Goal: Task Accomplishment & Management: Manage account settings

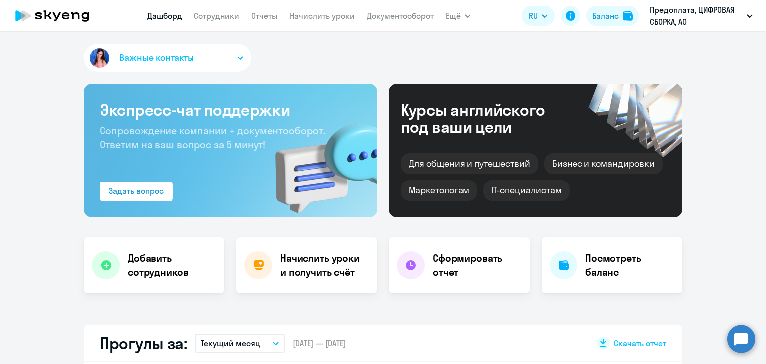
scroll to position [200, 0]
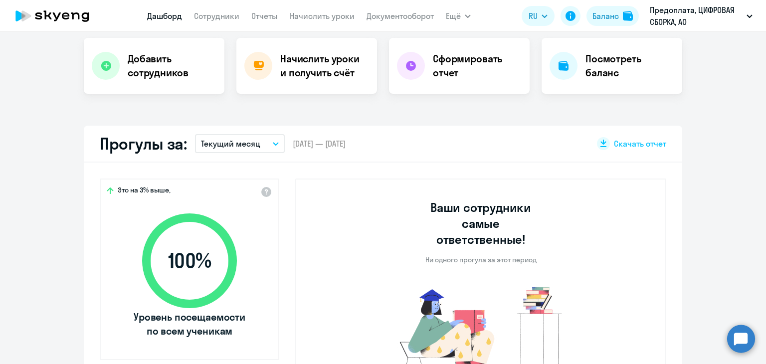
select select "30"
click at [212, 18] on link "Сотрудники" at bounding box center [216, 16] width 45 height 10
select select "30"
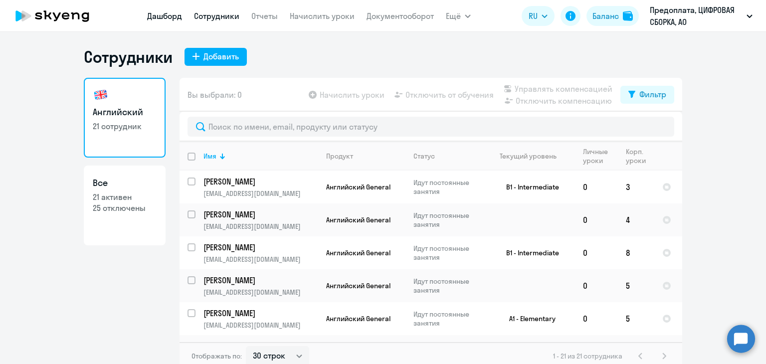
click at [165, 12] on link "Дашборд" at bounding box center [164, 16] width 35 height 10
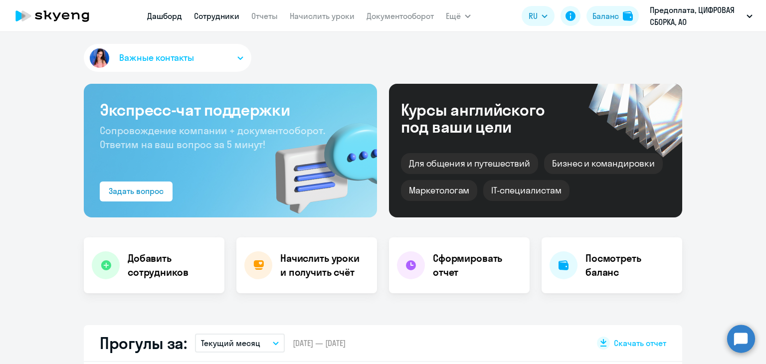
click at [206, 16] on link "Сотрудники" at bounding box center [216, 16] width 45 height 10
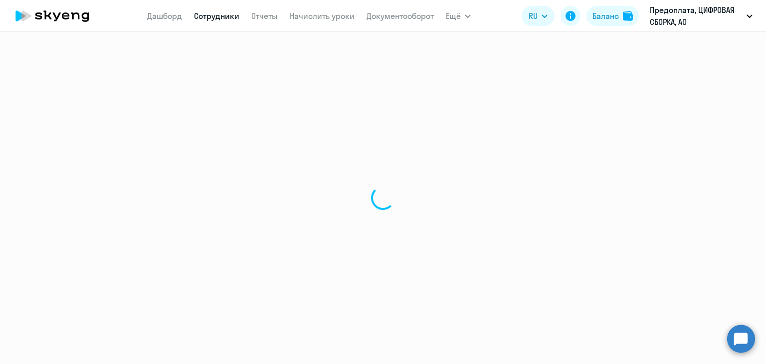
select select "30"
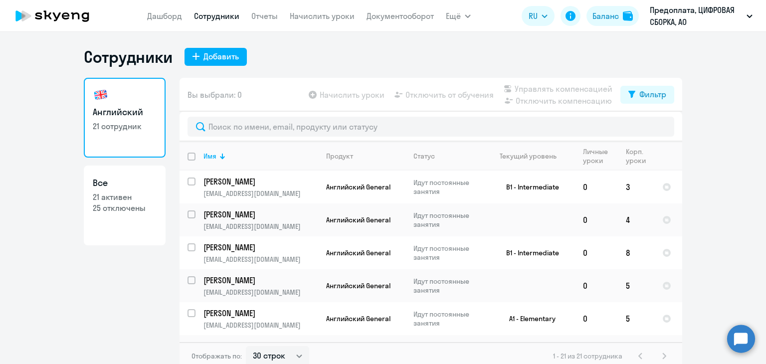
click at [409, 60] on div "Сотрудники Добавить" at bounding box center [383, 57] width 599 height 20
click at [602, 48] on div "Сотрудники Добавить" at bounding box center [383, 57] width 599 height 20
click at [600, 16] on div "Баланс" at bounding box center [606, 16] width 26 height 12
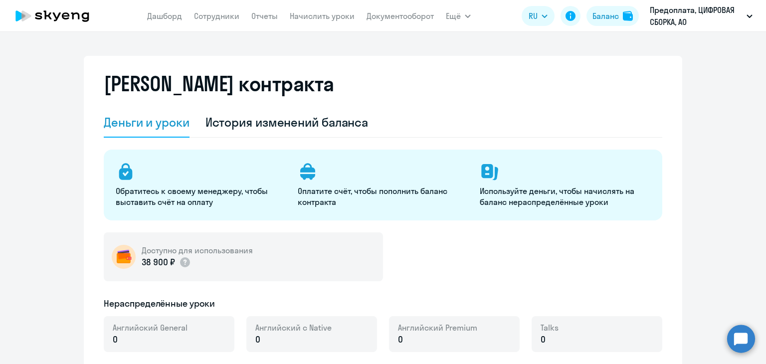
select select "english_adult_not_native_speaker"
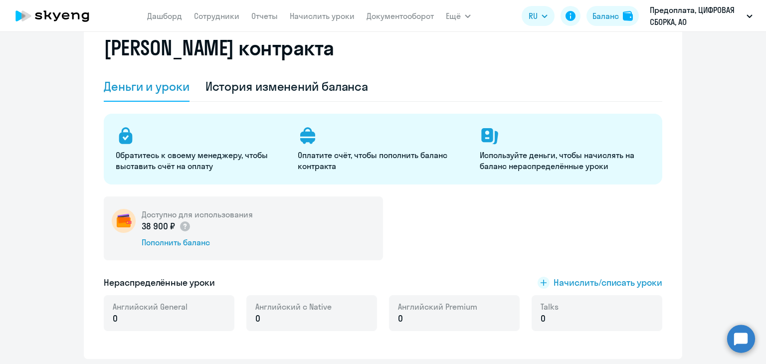
scroll to position [150, 0]
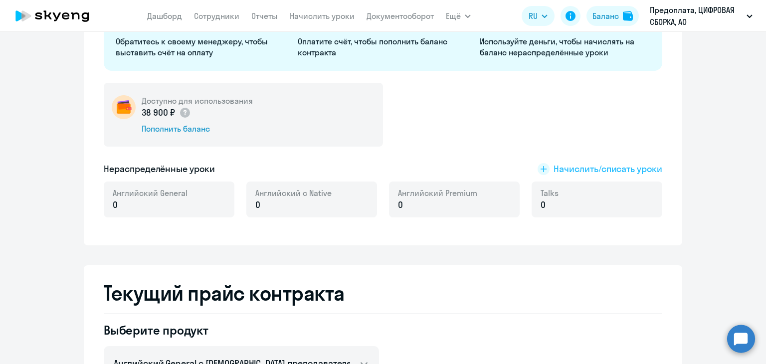
click at [580, 167] on span "Начислить/списать уроки" at bounding box center [608, 169] width 109 height 13
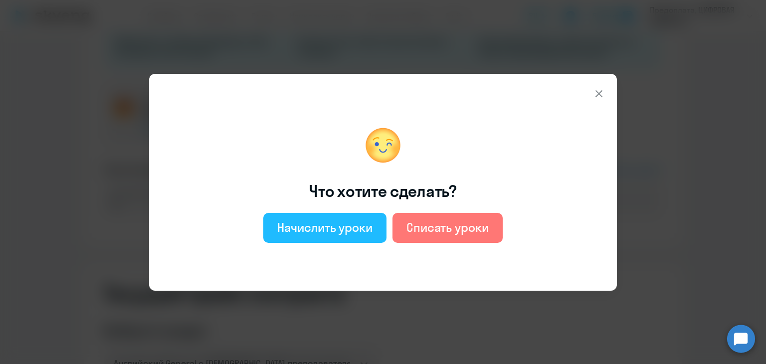
click at [349, 223] on div "Начислить уроки" at bounding box center [324, 228] width 95 height 16
select select "english_adult_not_native_speaker"
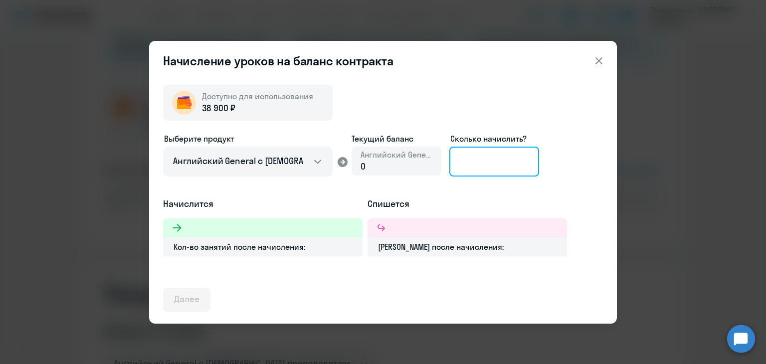
click at [487, 161] on input at bounding box center [495, 162] width 90 height 30
type input "8"
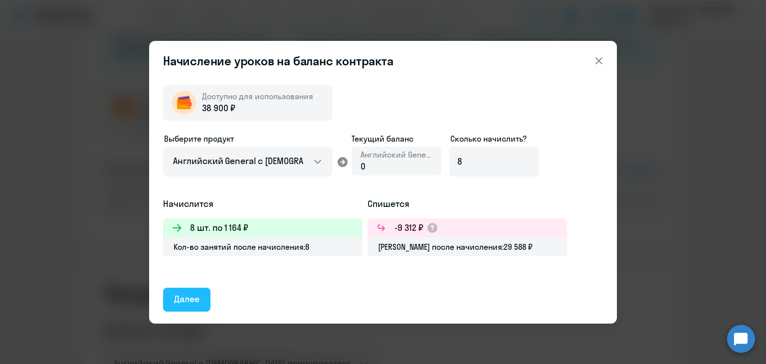
click at [179, 300] on div "Далее" at bounding box center [186, 299] width 25 height 13
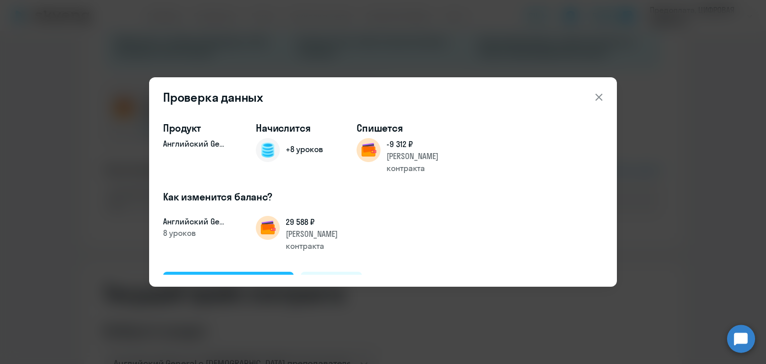
click at [200, 277] on div "Подтвердить и начислить" at bounding box center [228, 283] width 109 height 13
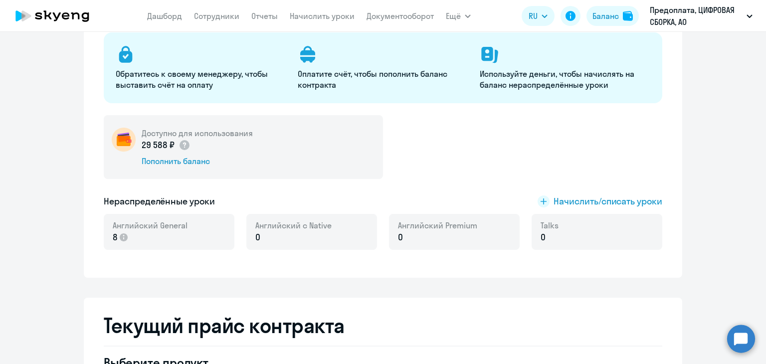
scroll to position [0, 0]
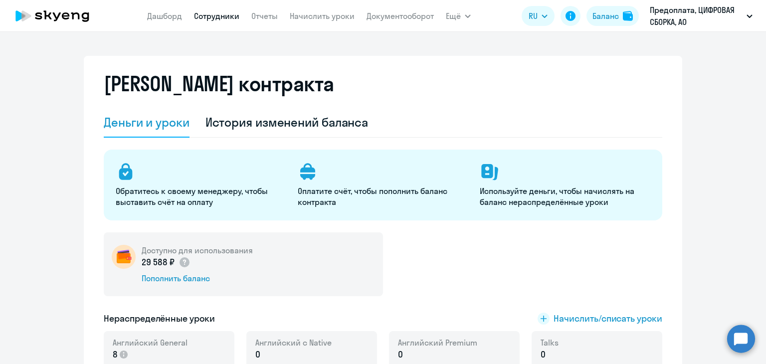
click at [233, 13] on link "Сотрудники" at bounding box center [216, 16] width 45 height 10
select select "30"
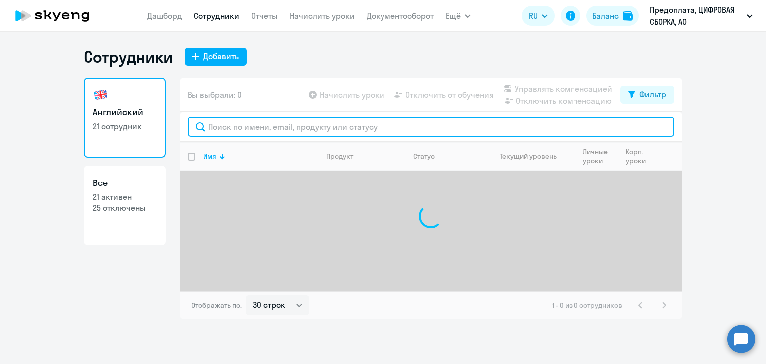
click at [295, 123] on input "text" at bounding box center [431, 127] width 487 height 20
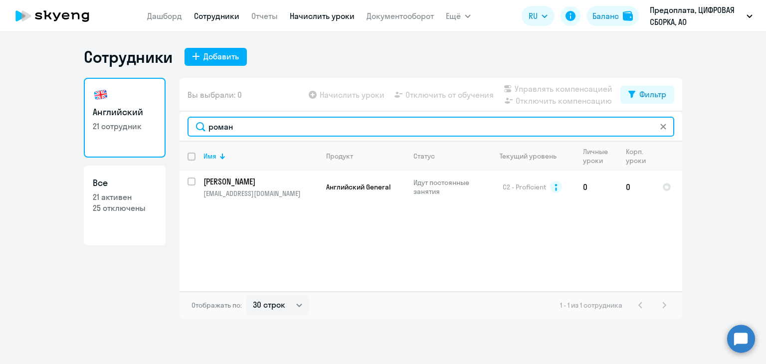
type input "роман"
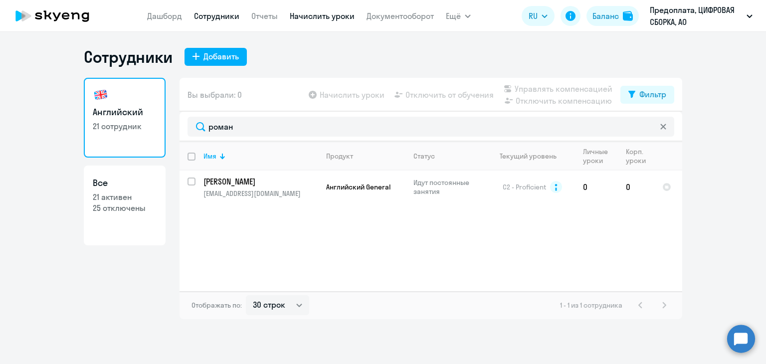
click at [304, 12] on link "Начислить уроки" at bounding box center [322, 16] width 65 height 10
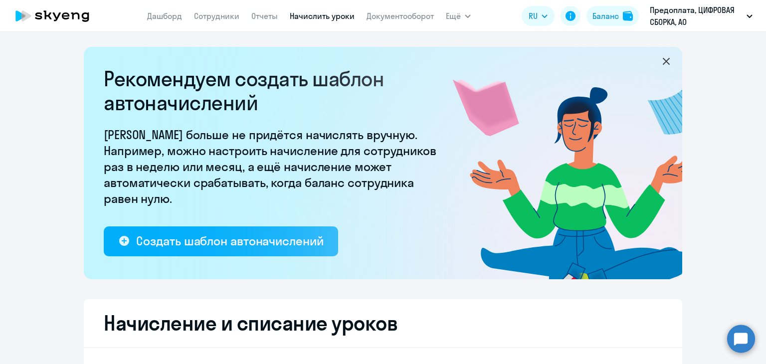
select select "10"
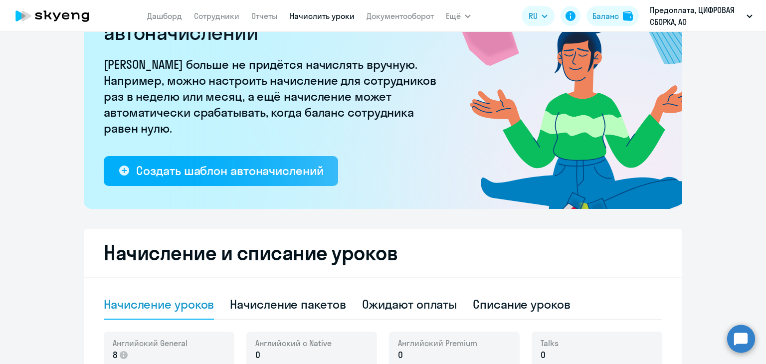
scroll to position [200, 0]
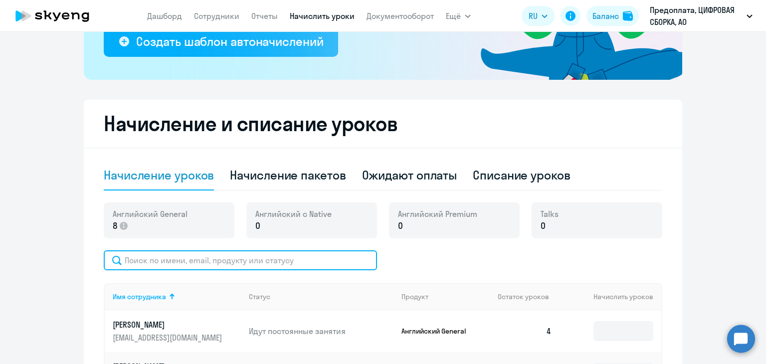
click at [288, 258] on input "text" at bounding box center [240, 260] width 273 height 20
type input "рома"
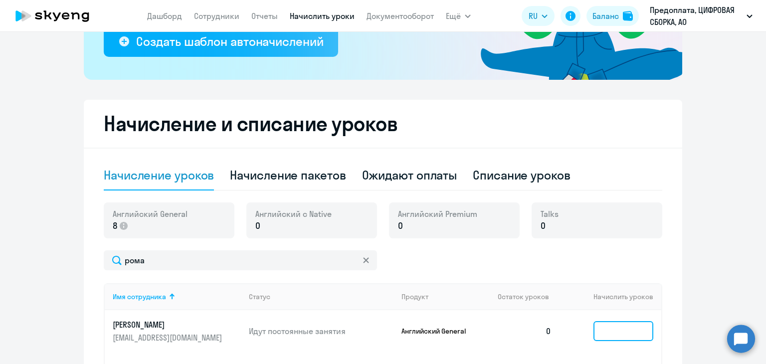
click at [605, 333] on input at bounding box center [624, 331] width 60 height 20
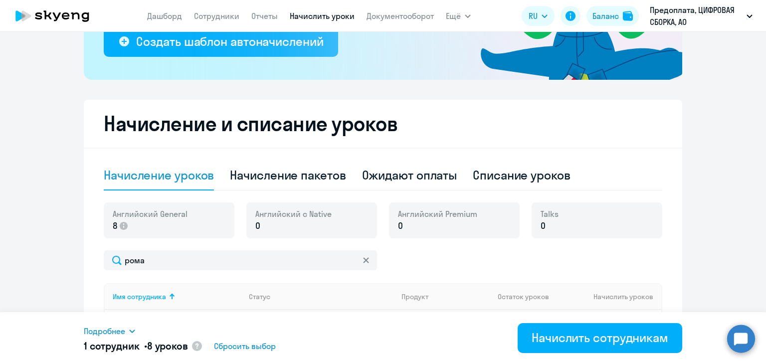
scroll to position [299, 0]
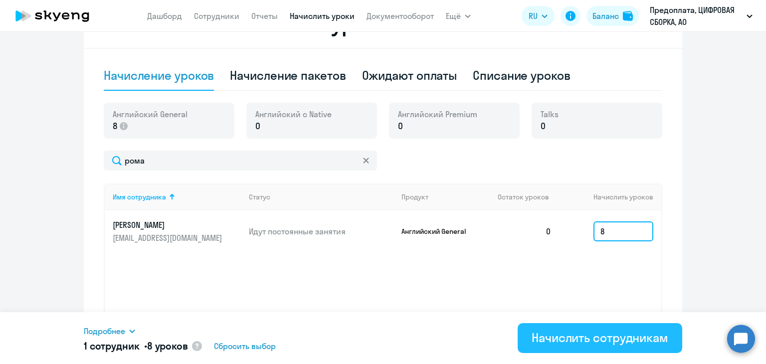
type input "8"
click at [574, 343] on div "Начислить сотрудникам" at bounding box center [600, 338] width 137 height 16
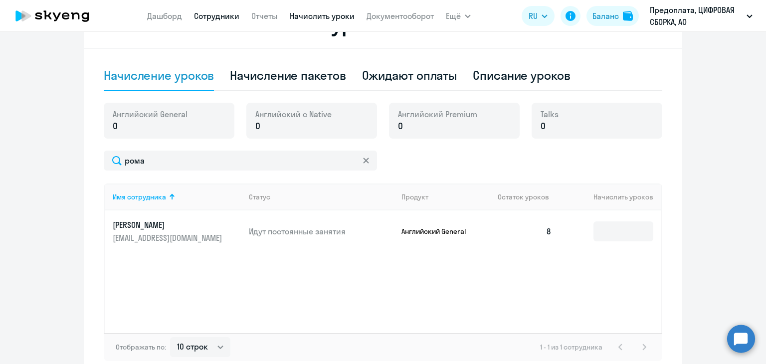
click at [203, 16] on link "Сотрудники" at bounding box center [216, 16] width 45 height 10
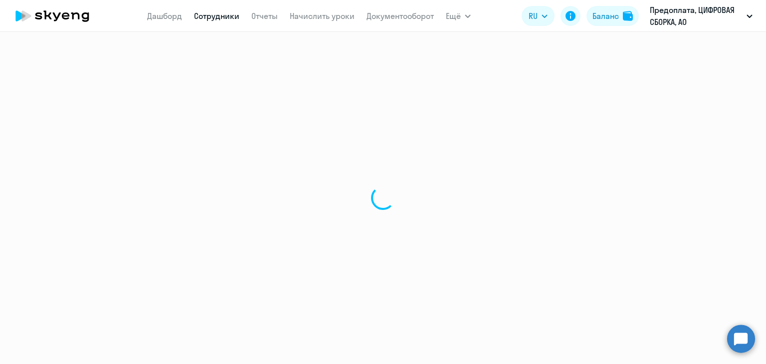
select select "30"
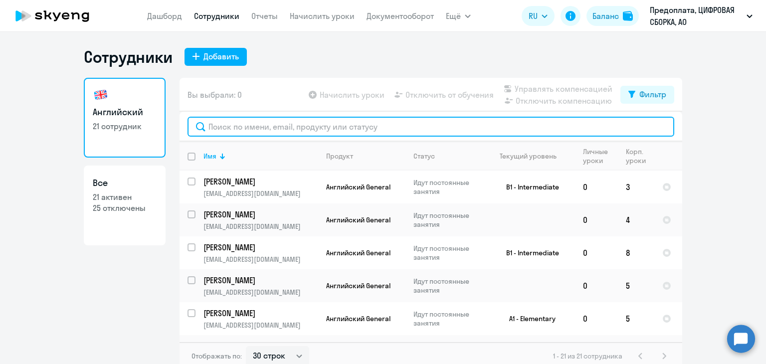
click at [289, 125] on input "text" at bounding box center [431, 127] width 487 height 20
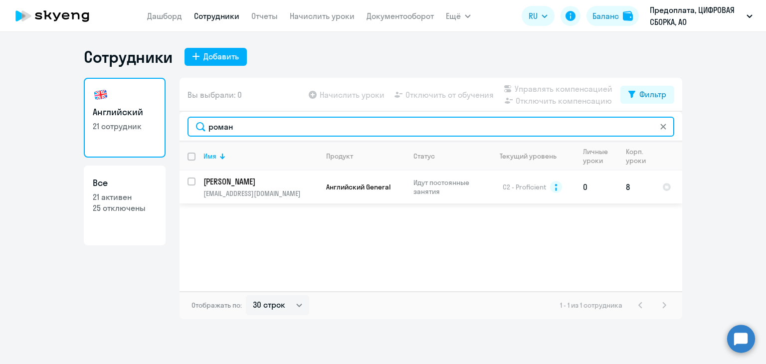
type input "роман"
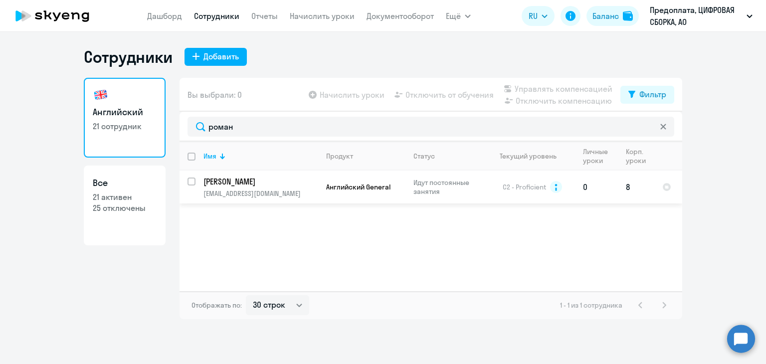
click at [319, 188] on td "Английский General" at bounding box center [361, 187] width 87 height 33
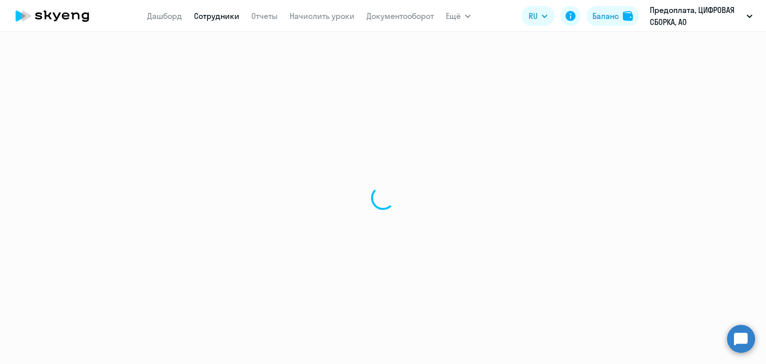
select select "english"
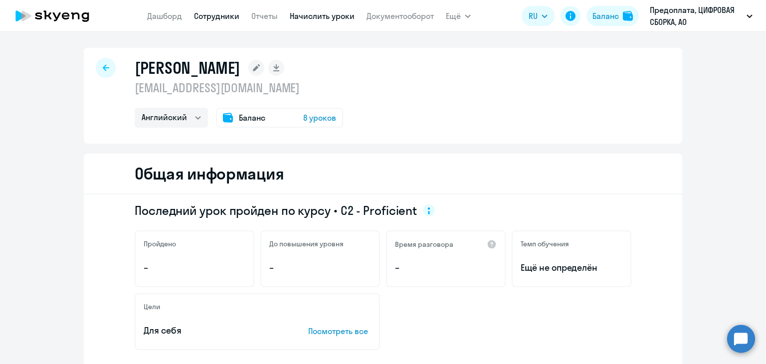
click at [292, 17] on link "Начислить уроки" at bounding box center [322, 16] width 65 height 10
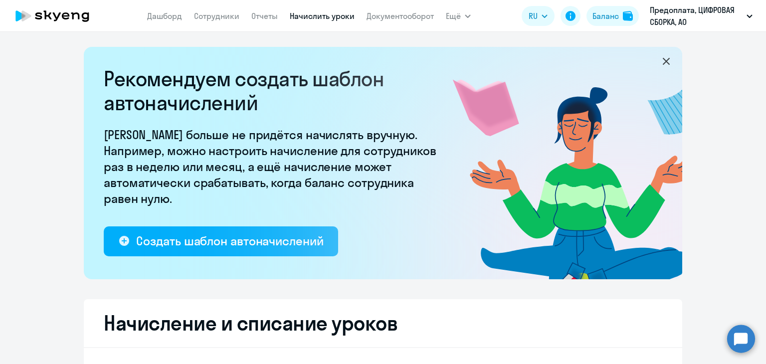
select select "10"
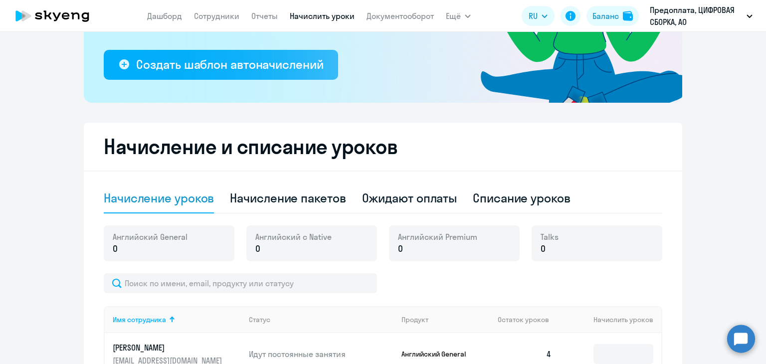
scroll to position [200, 0]
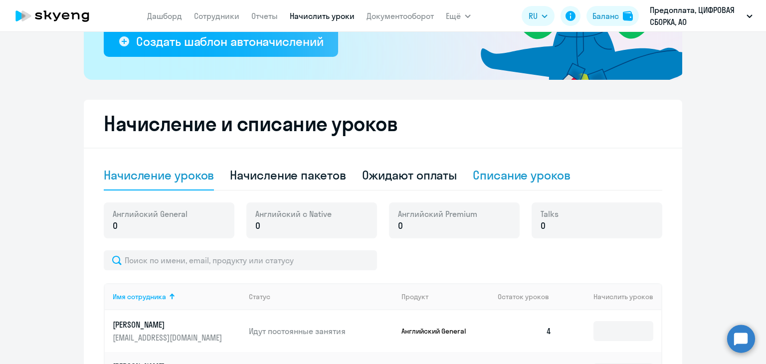
click at [478, 173] on div "Списание уроков" at bounding box center [522, 175] width 98 height 16
select select "10"
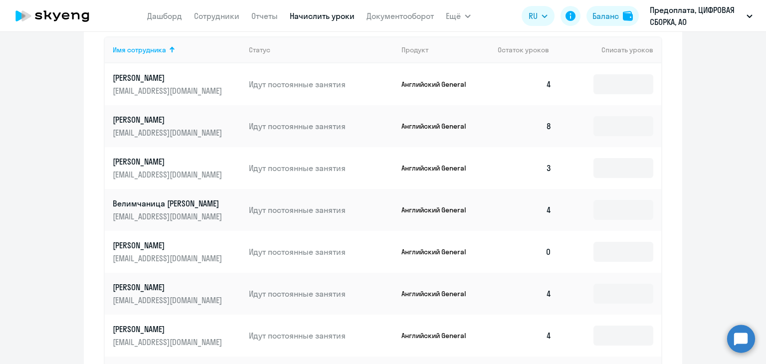
scroll to position [399, 0]
click at [621, 128] on input at bounding box center [624, 126] width 60 height 20
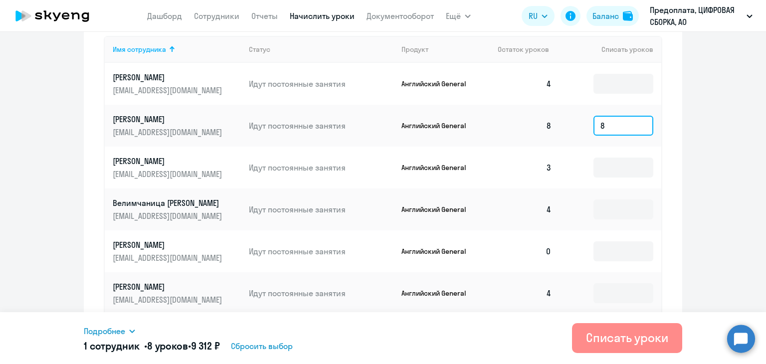
type input "8"
click at [589, 336] on div "Списать уроки" at bounding box center [627, 338] width 82 height 16
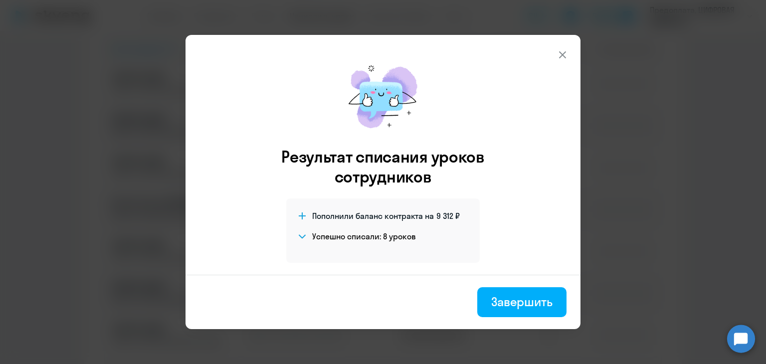
click at [567, 53] on icon at bounding box center [563, 55] width 12 height 12
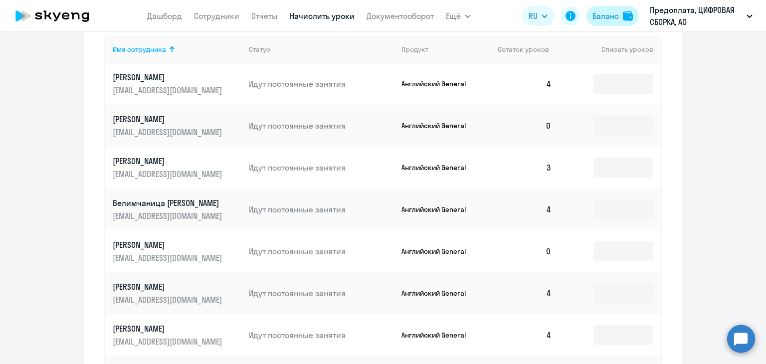
click at [609, 21] on div "Баланс" at bounding box center [606, 16] width 26 height 12
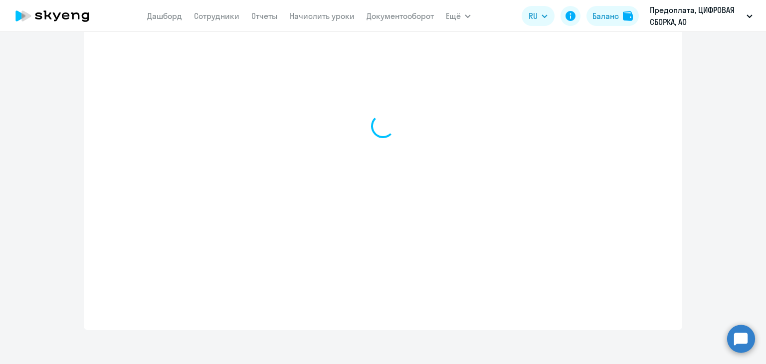
select select "english_adult_not_native_speaker"
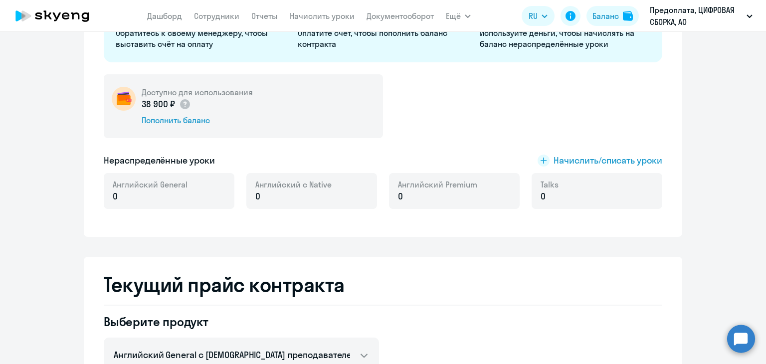
scroll to position [152, 0]
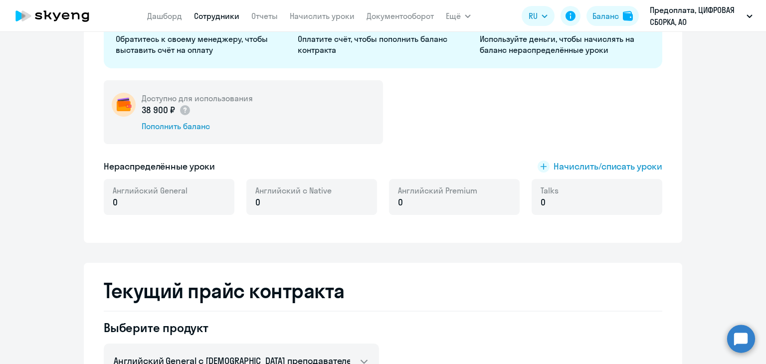
click at [217, 12] on link "Сотрудники" at bounding box center [216, 16] width 45 height 10
select select "30"
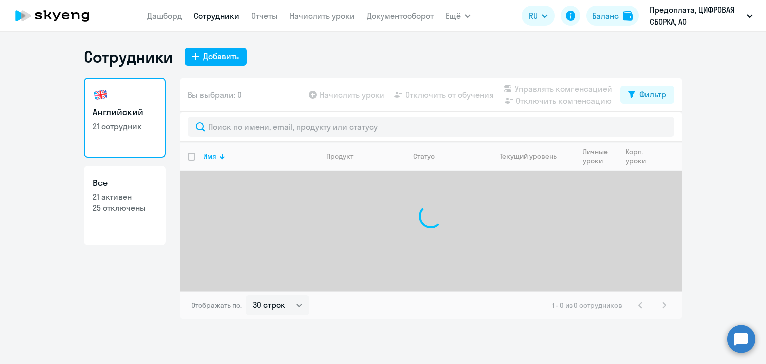
select select "30"
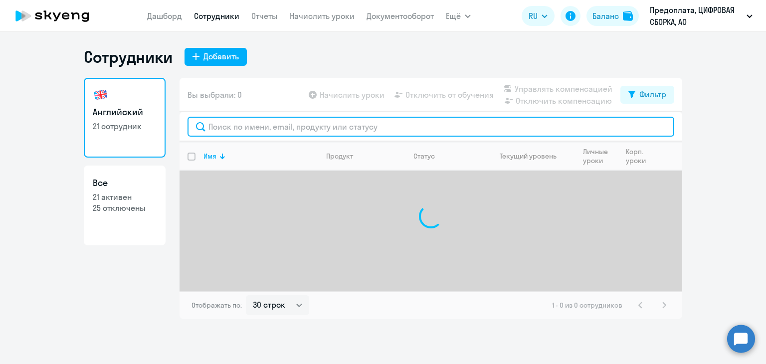
click at [256, 130] on input "text" at bounding box center [431, 127] width 487 height 20
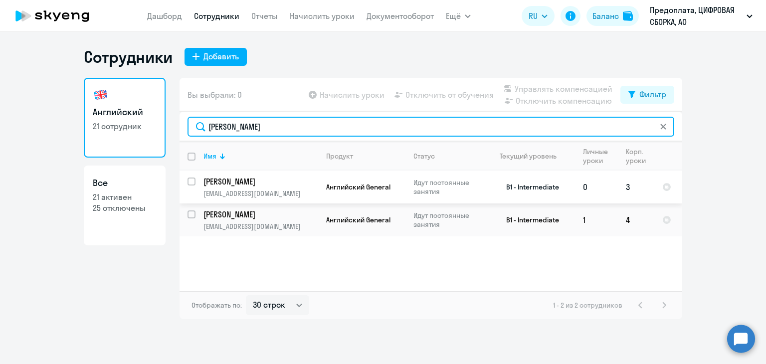
type input "сергей"
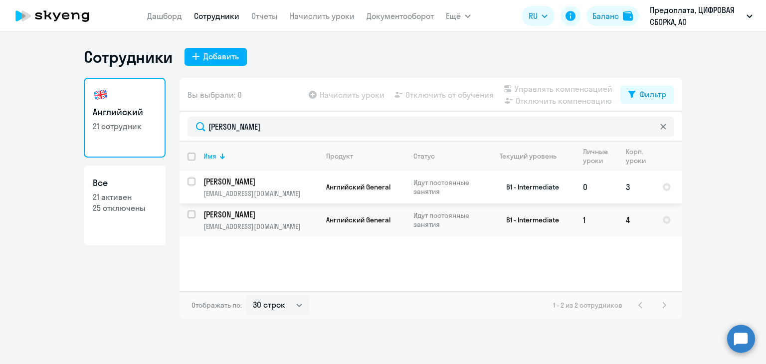
click at [285, 192] on p "[EMAIL_ADDRESS][DOMAIN_NAME]" at bounding box center [261, 193] width 114 height 9
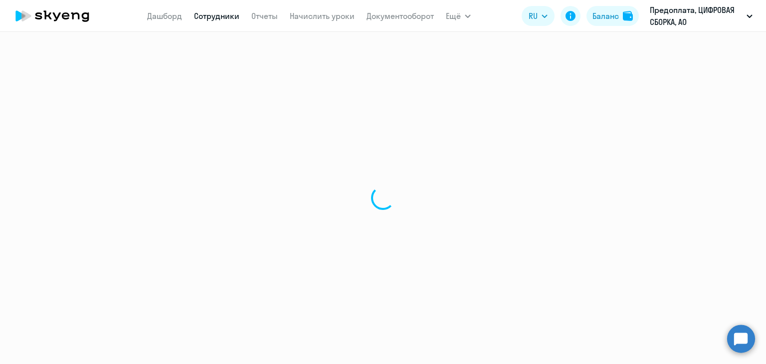
select select "english"
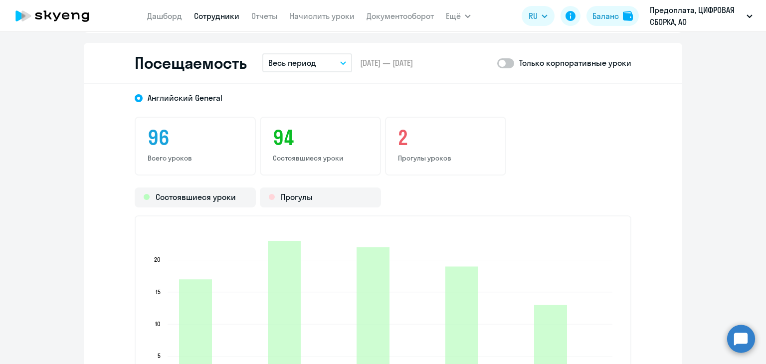
scroll to position [1297, 0]
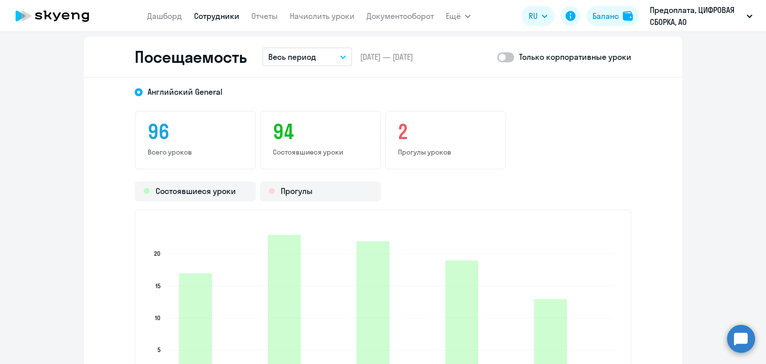
click at [306, 59] on p "Весь период" at bounding box center [292, 57] width 48 height 12
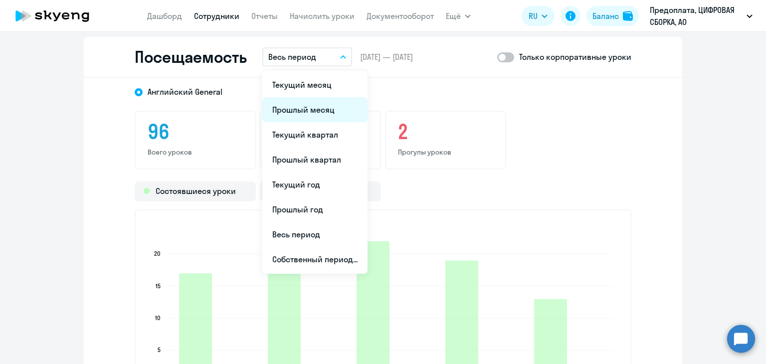
click at [304, 106] on li "Прошлый месяц" at bounding box center [314, 109] width 105 height 25
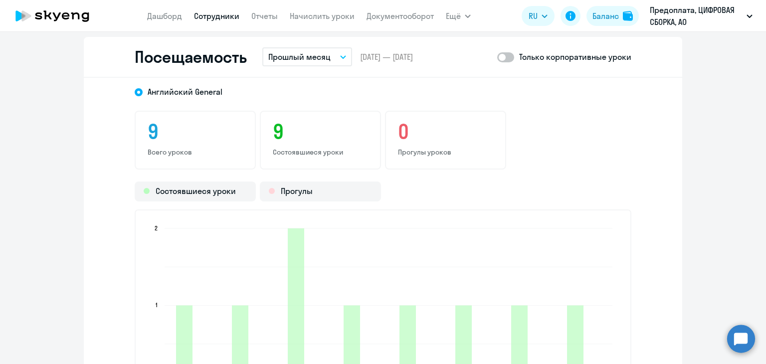
click at [511, 56] on span at bounding box center [505, 57] width 17 height 10
click at [497, 57] on input "checkbox" at bounding box center [497, 57] width 0 height 0
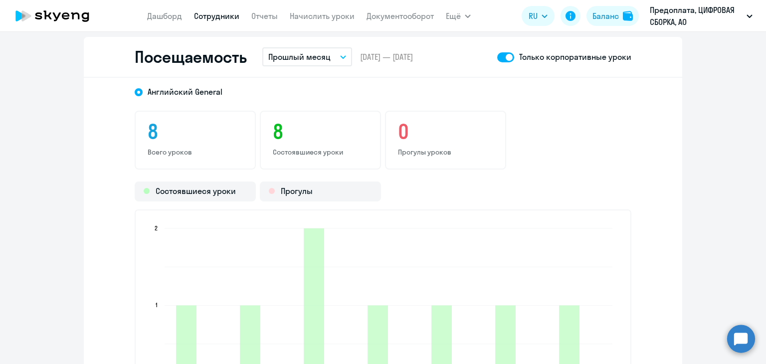
click at [509, 56] on span at bounding box center [505, 57] width 17 height 10
click at [497, 57] on input "checkbox" at bounding box center [497, 57] width 0 height 0
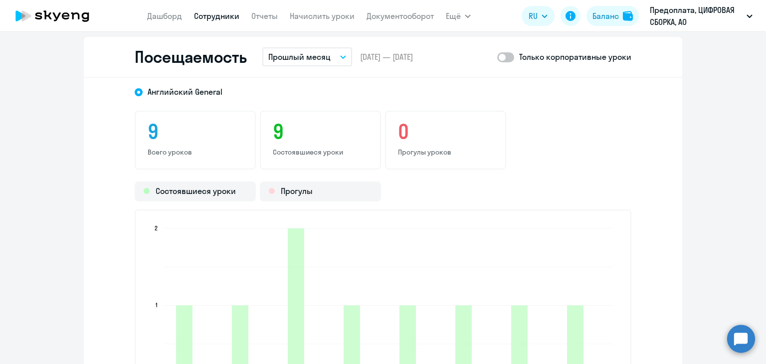
click at [501, 58] on span at bounding box center [505, 57] width 17 height 10
click at [497, 57] on input "checkbox" at bounding box center [497, 57] width 0 height 0
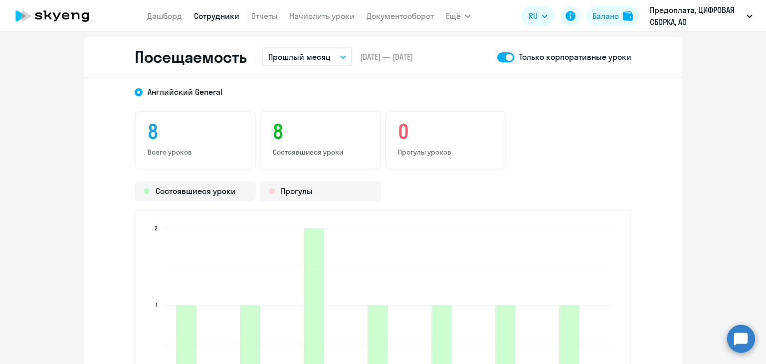
click at [505, 56] on span at bounding box center [505, 57] width 17 height 10
click at [497, 57] on input "checkbox" at bounding box center [497, 57] width 0 height 0
checkbox input "false"
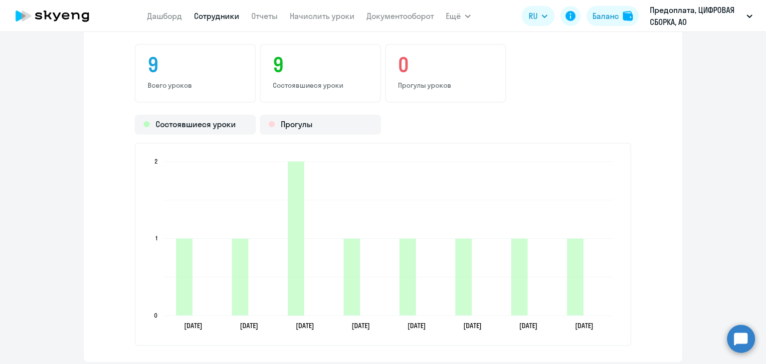
scroll to position [1347, 0]
